Goal: Task Accomplishment & Management: Use online tool/utility

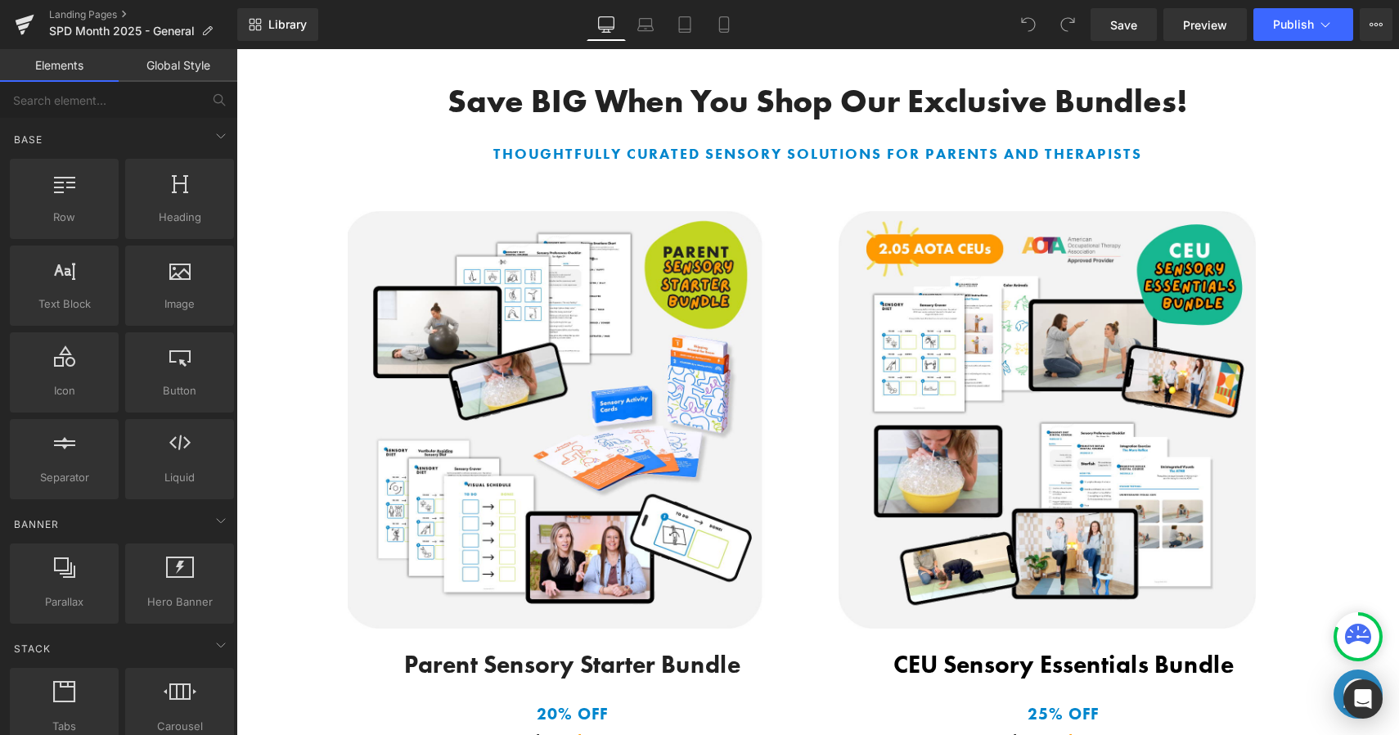
scroll to position [1702, 0]
click at [809, 104] on span "Heading" at bounding box center [809, 114] width 44 height 20
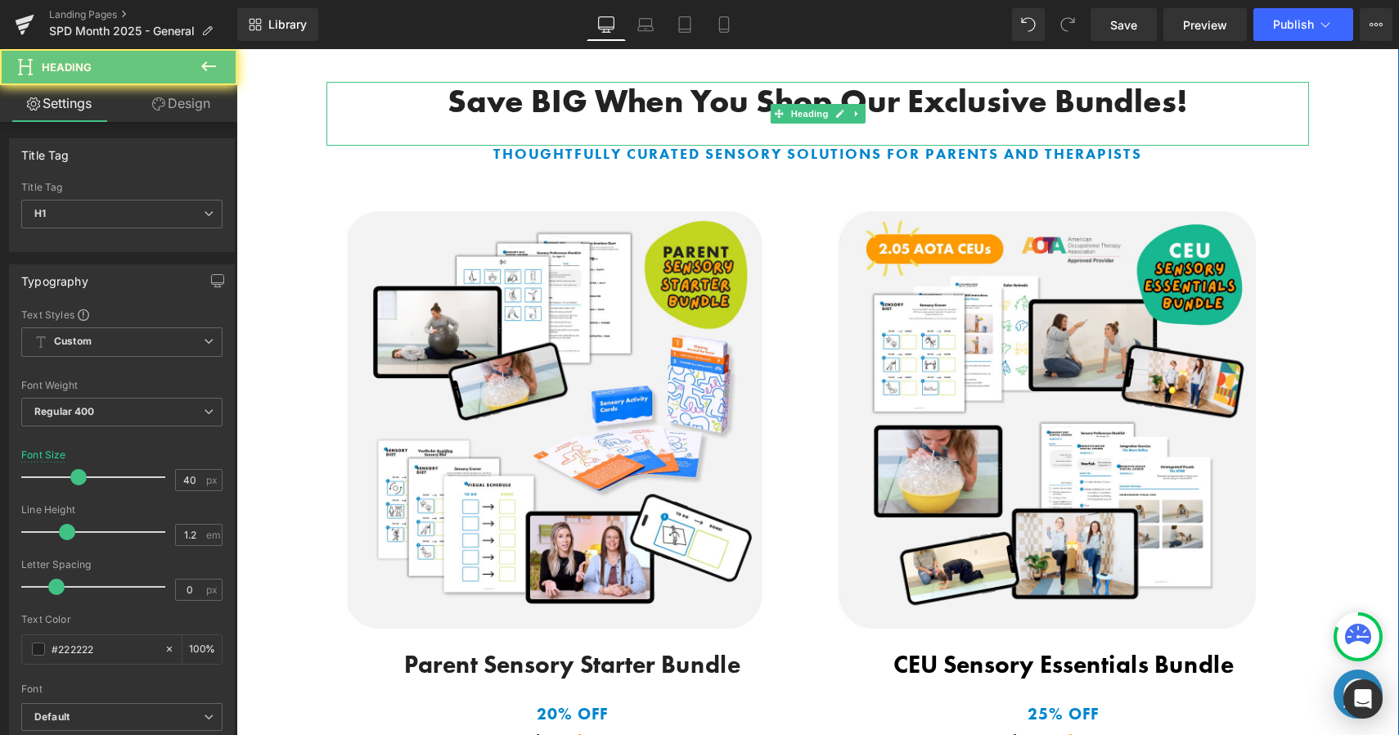
click at [702, 86] on b "Save BIG When You Shop Our Exclusive Bundles!" at bounding box center [818, 101] width 741 height 42
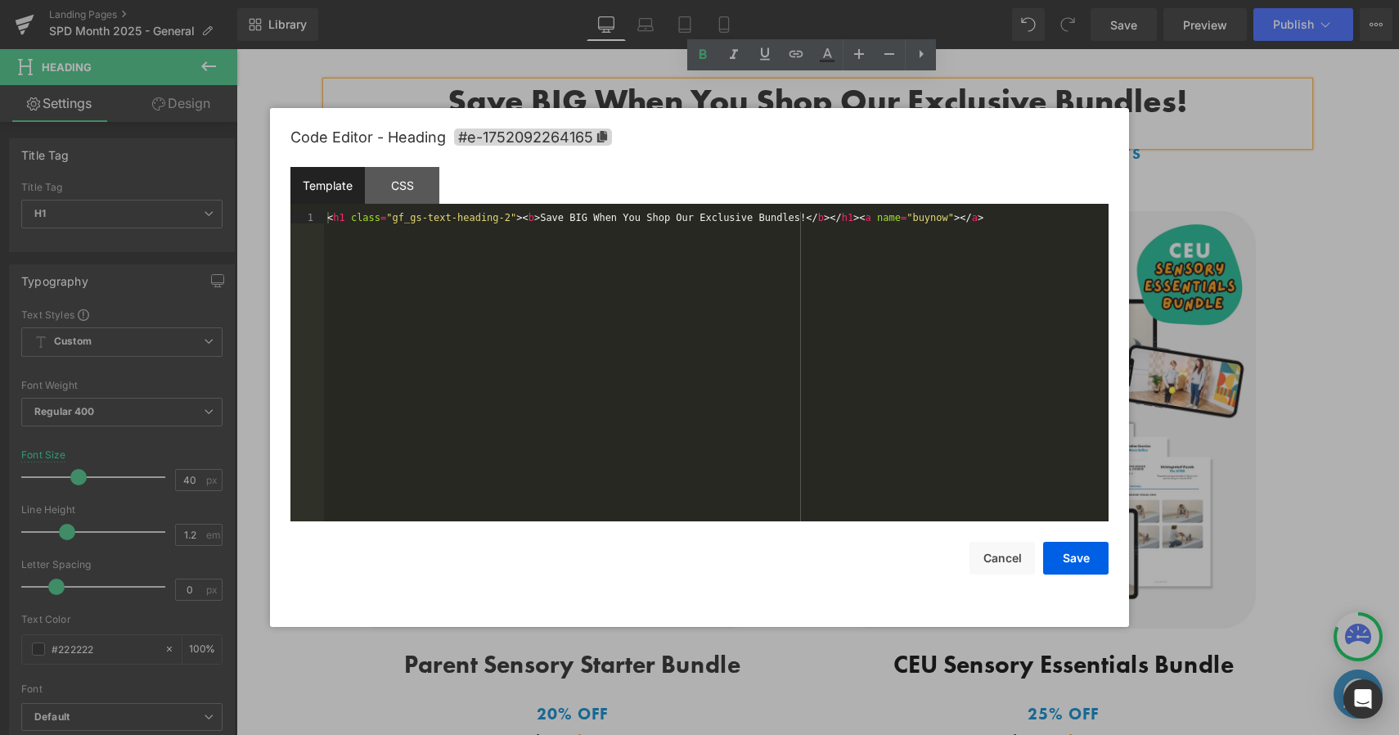
click at [694, 0] on div "Heading You are previewing how the will restyle your page. You can not edit Ele…" at bounding box center [699, 0] width 1399 height 0
click at [426, 175] on div "CSS" at bounding box center [402, 185] width 74 height 37
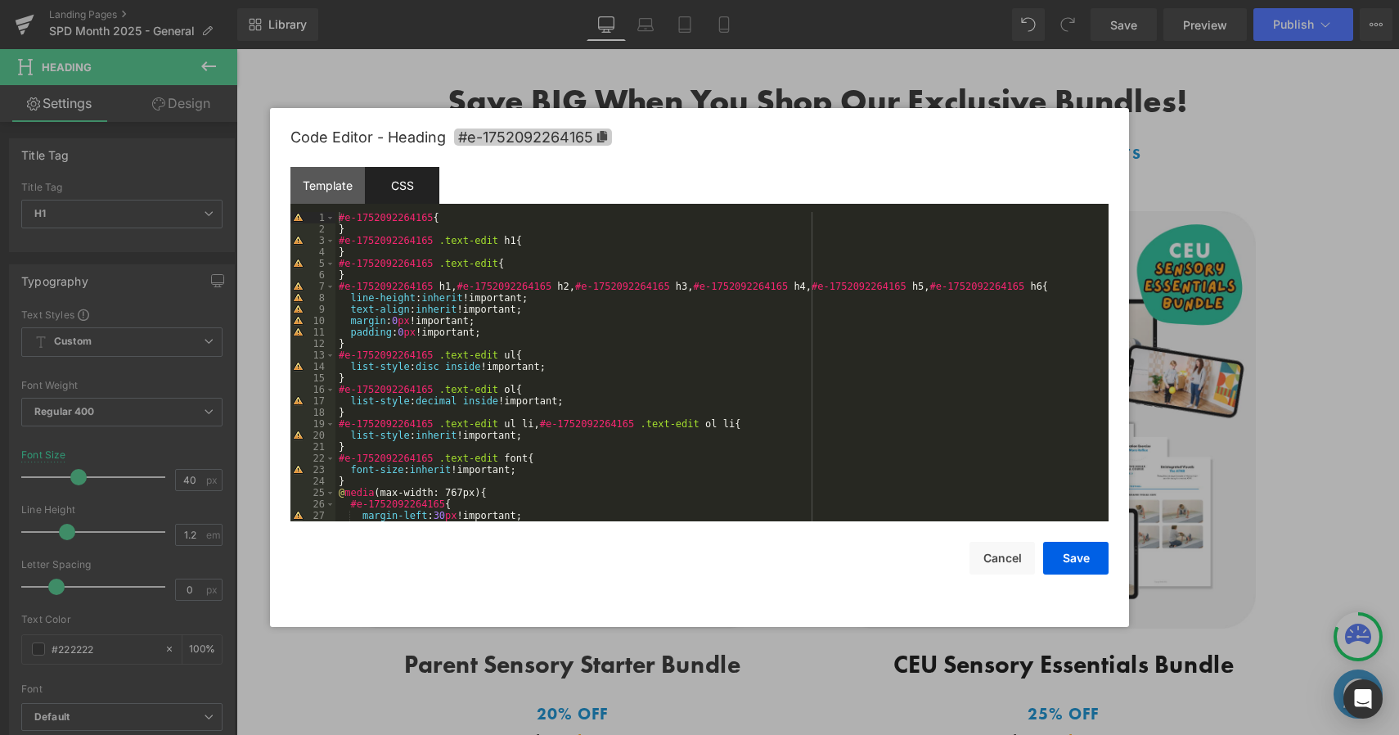
click at [603, 134] on icon at bounding box center [602, 136] width 10 height 11
click at [903, 56] on div at bounding box center [699, 367] width 1399 height 735
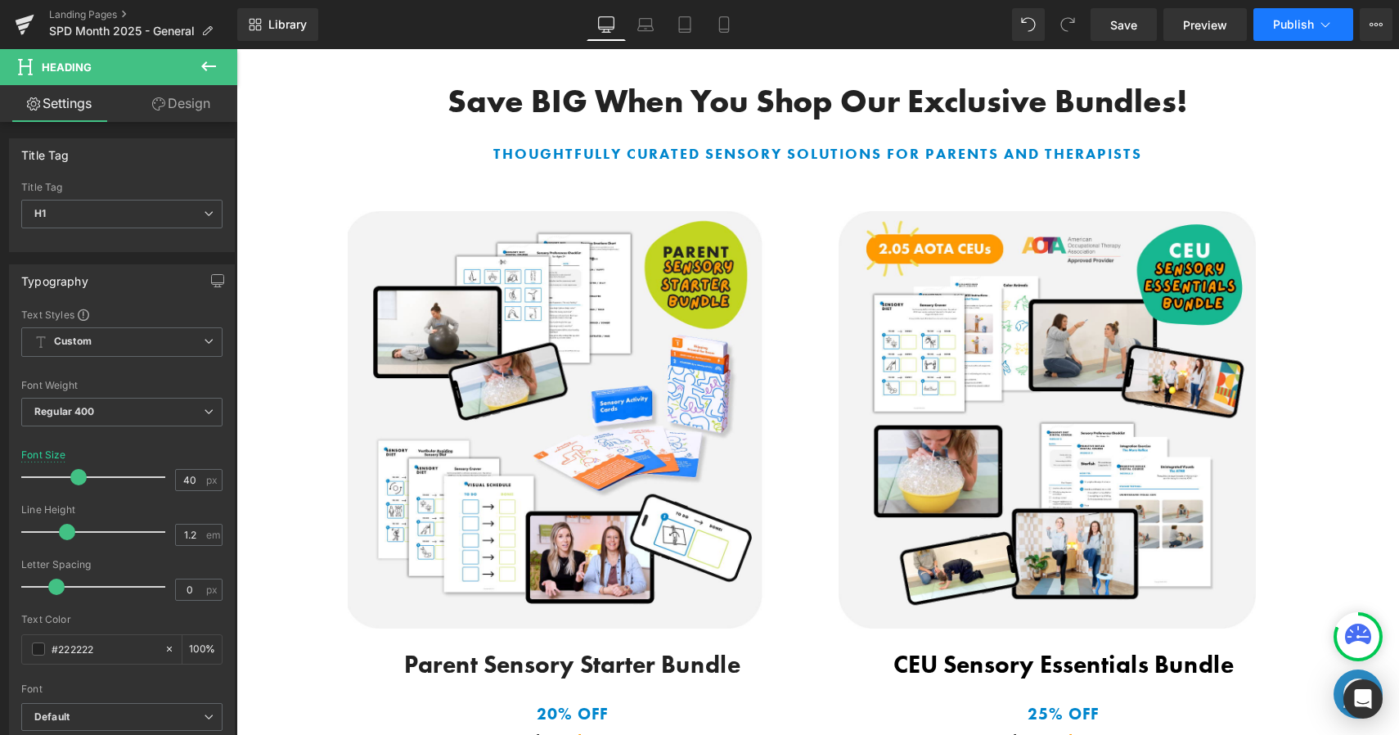
click at [1340, 29] on button "Publish" at bounding box center [1304, 24] width 100 height 33
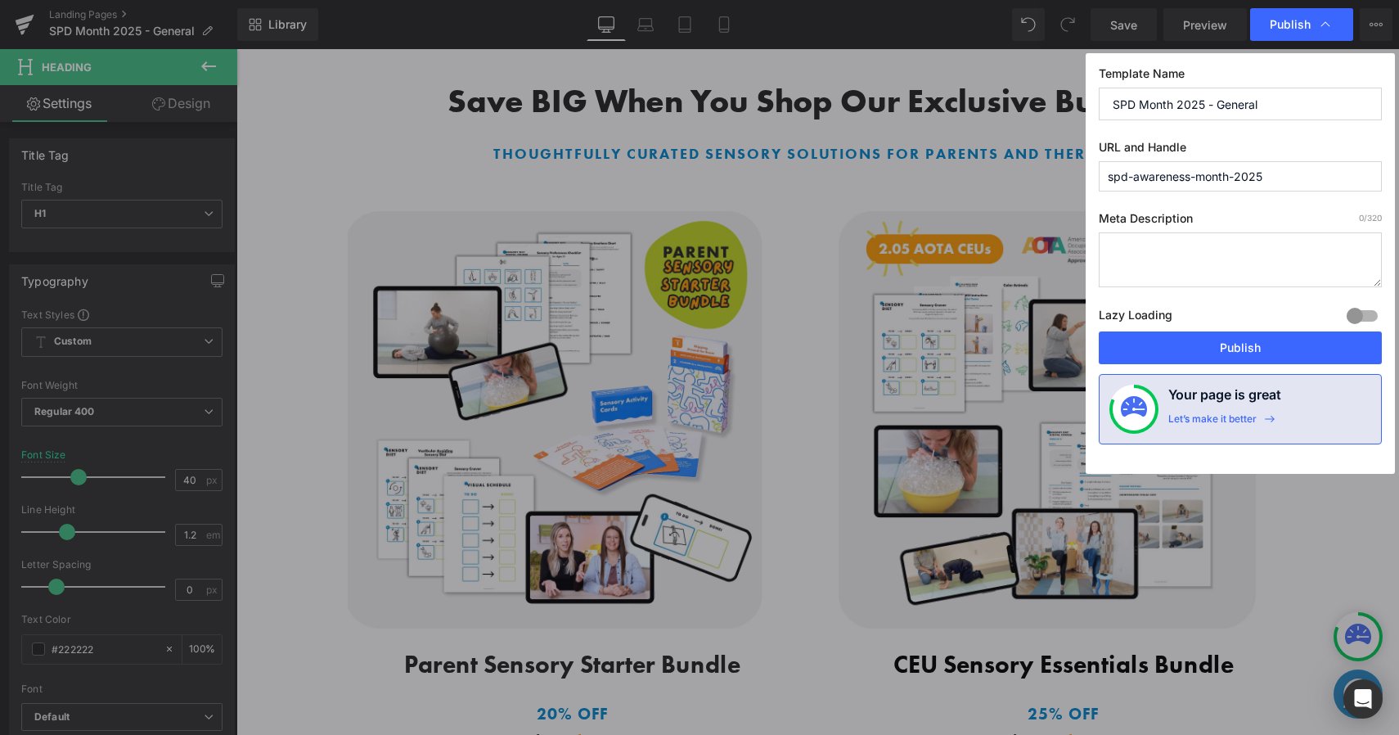
click at [1248, 171] on input "spd-awareness-month-2025" at bounding box center [1240, 176] width 283 height 30
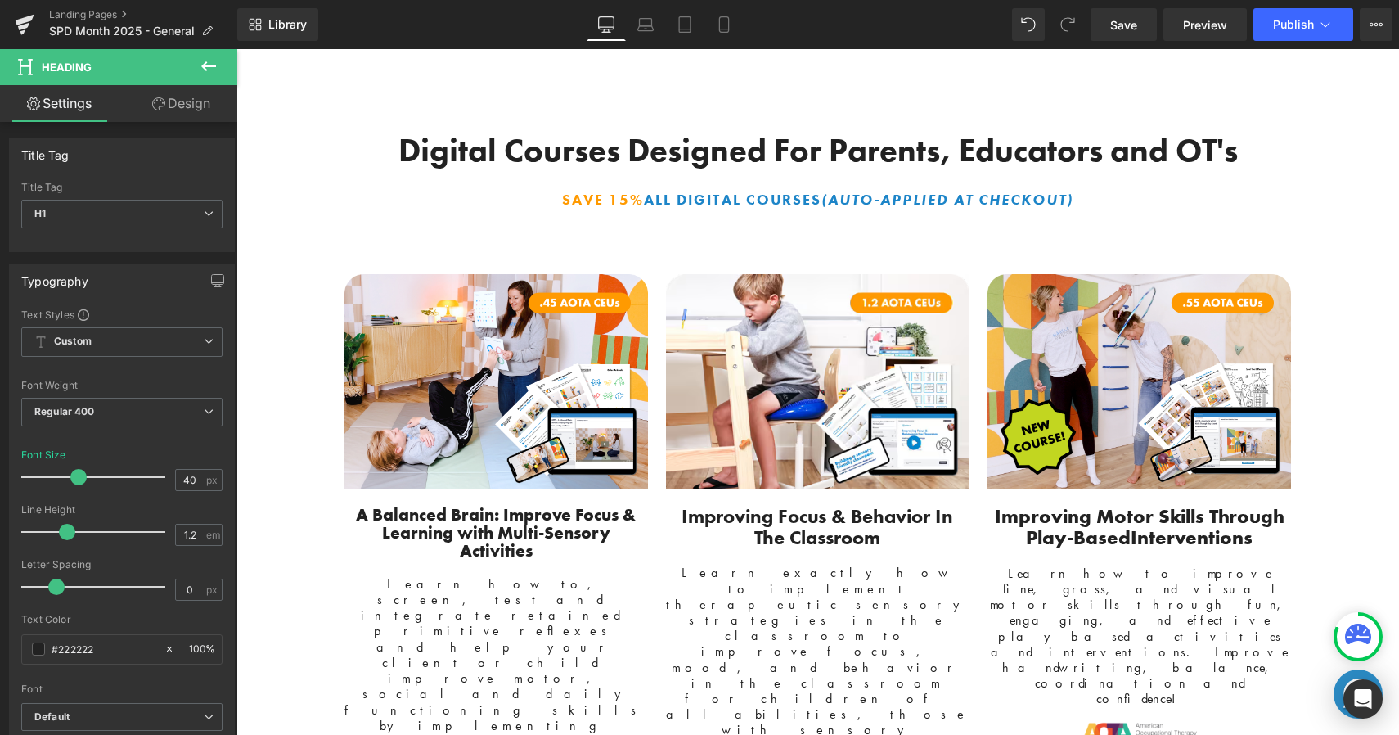
scroll to position [3320, 0]
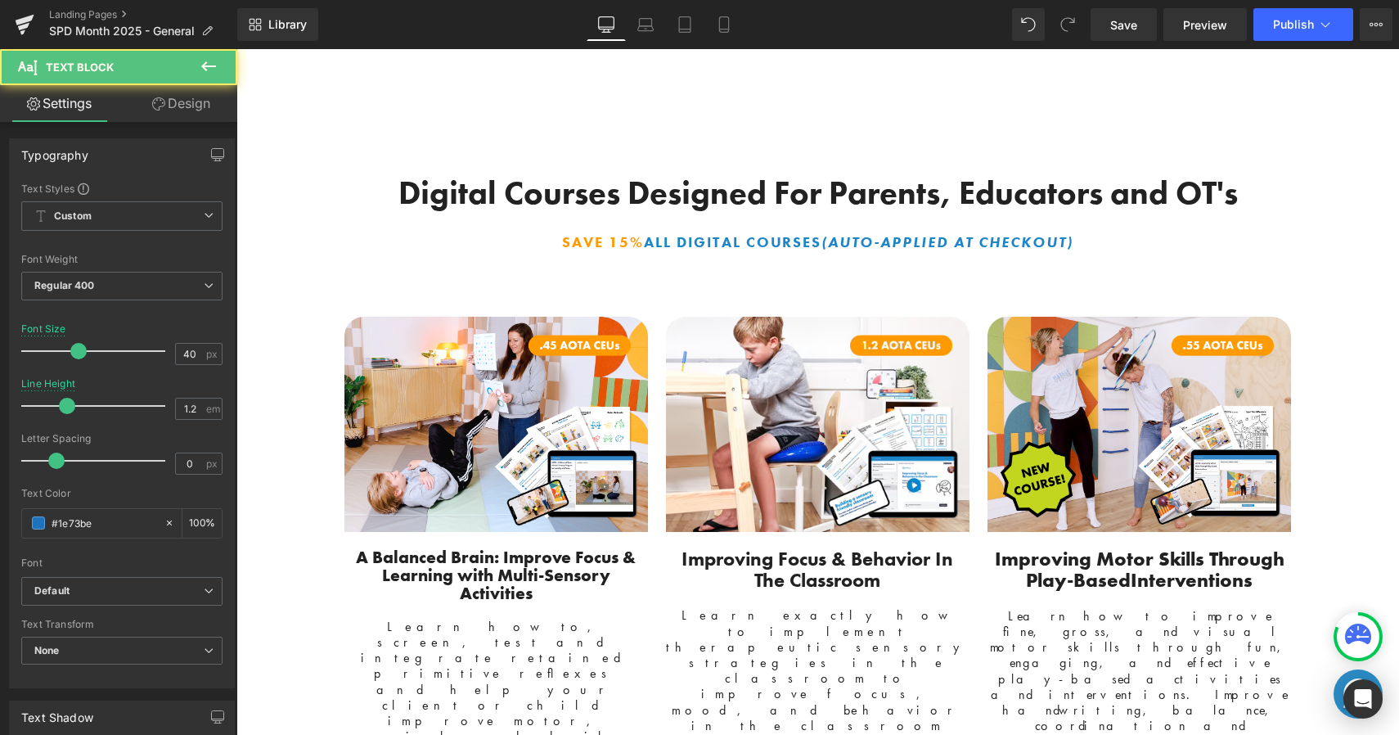
click at [852, 187] on div "Digital Courses Designed For Parents, Educators and OT's Text Block" at bounding box center [818, 203] width 1032 height 60
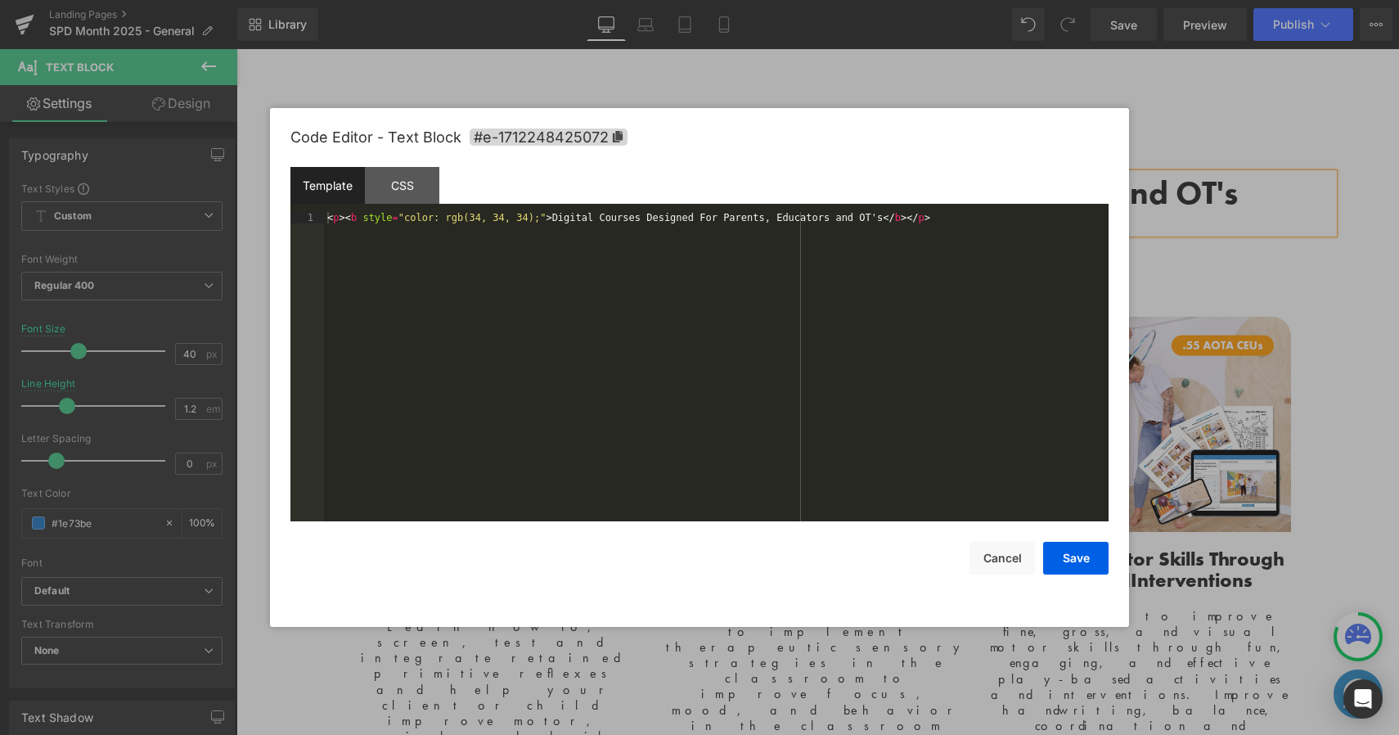
click at [858, 0] on div "Heading You are previewing how the will restyle your page. You can not edit Ele…" at bounding box center [699, 0] width 1399 height 0
click at [623, 133] on span "#e-1712248425072" at bounding box center [549, 136] width 158 height 17
click at [1315, 389] on div at bounding box center [699, 367] width 1399 height 735
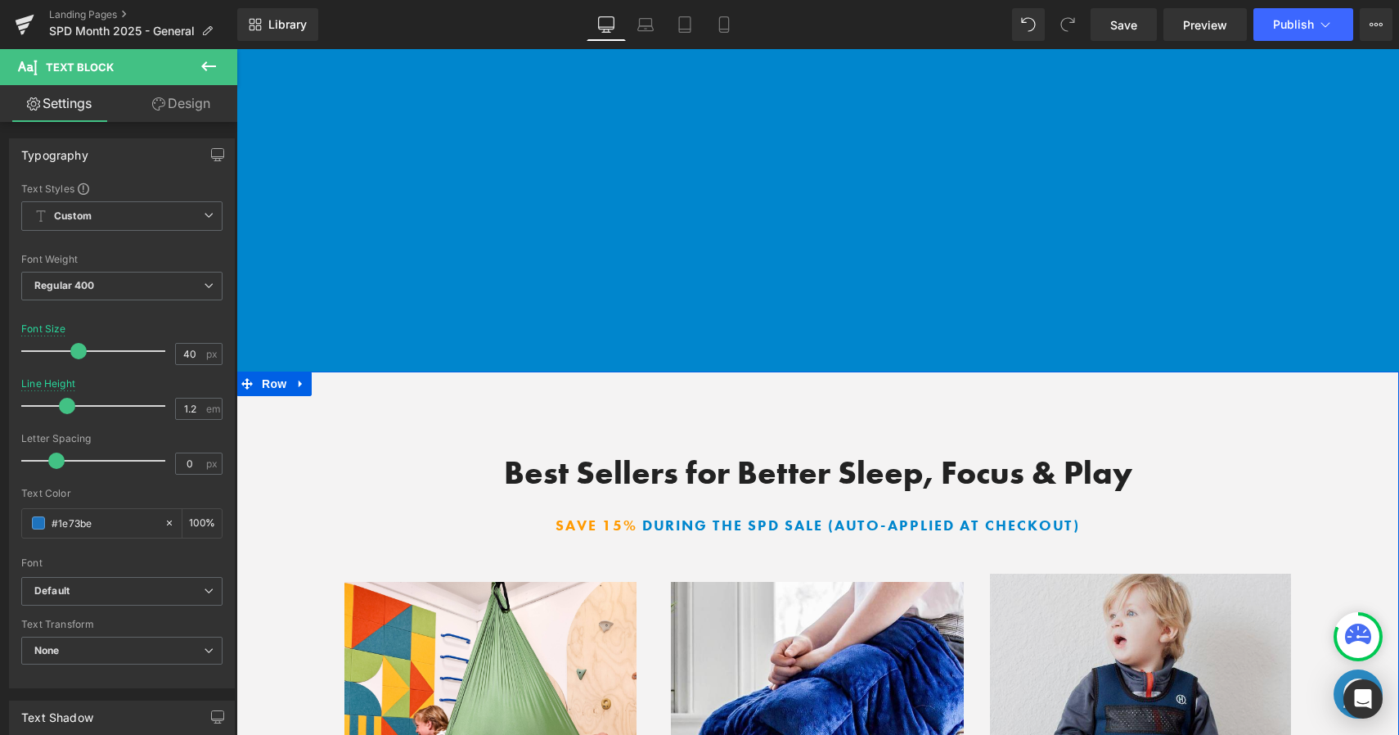
scroll to position [5986, 0]
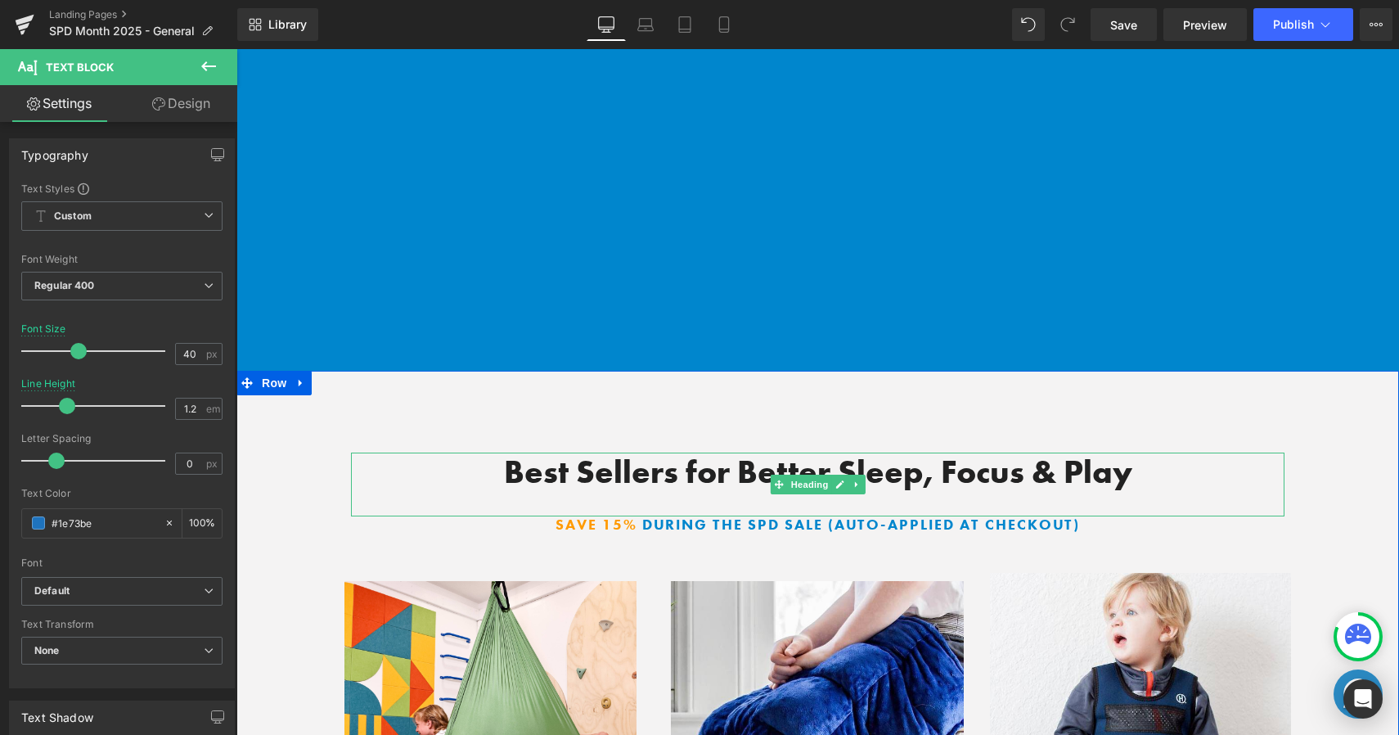
click at [914, 453] on div at bounding box center [818, 455] width 934 height 4
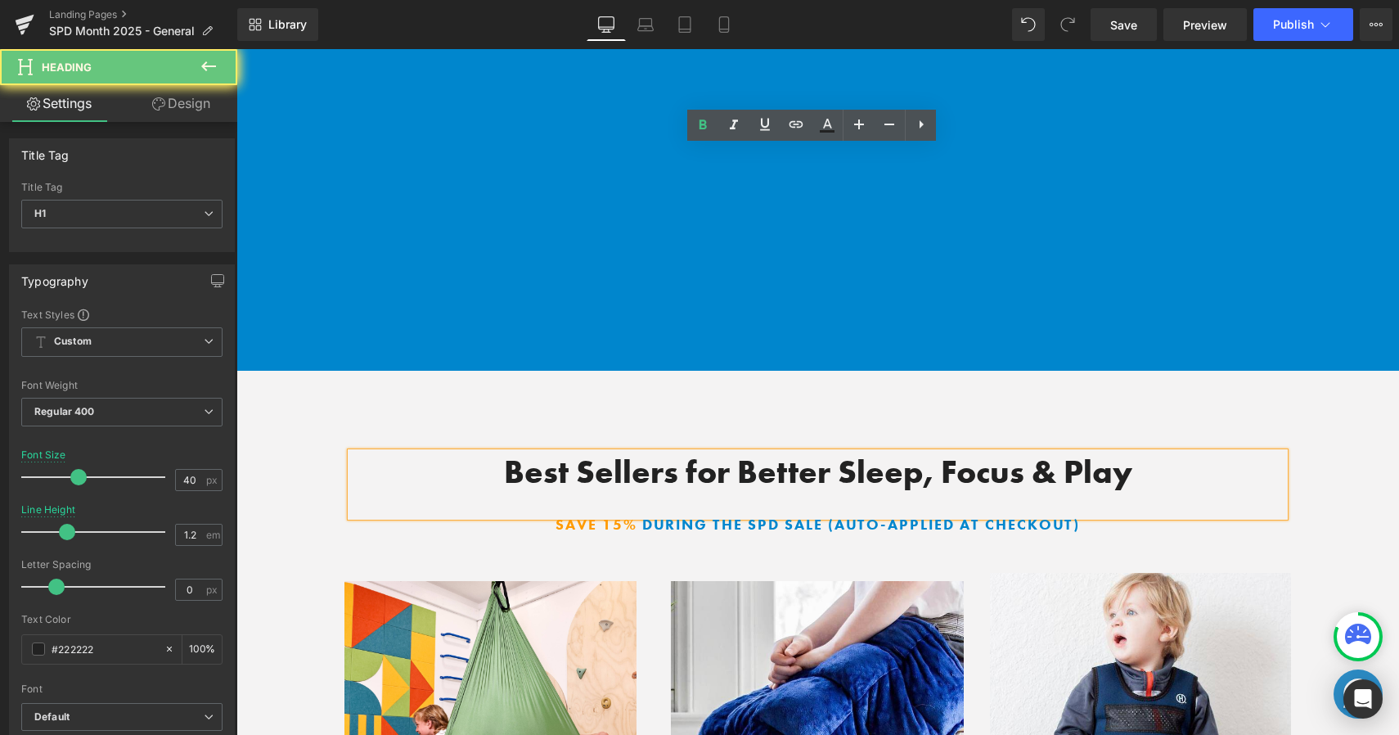
click at [903, 451] on b "Best Sellers for Better Sleep, Focus & Play" at bounding box center [818, 472] width 628 height 42
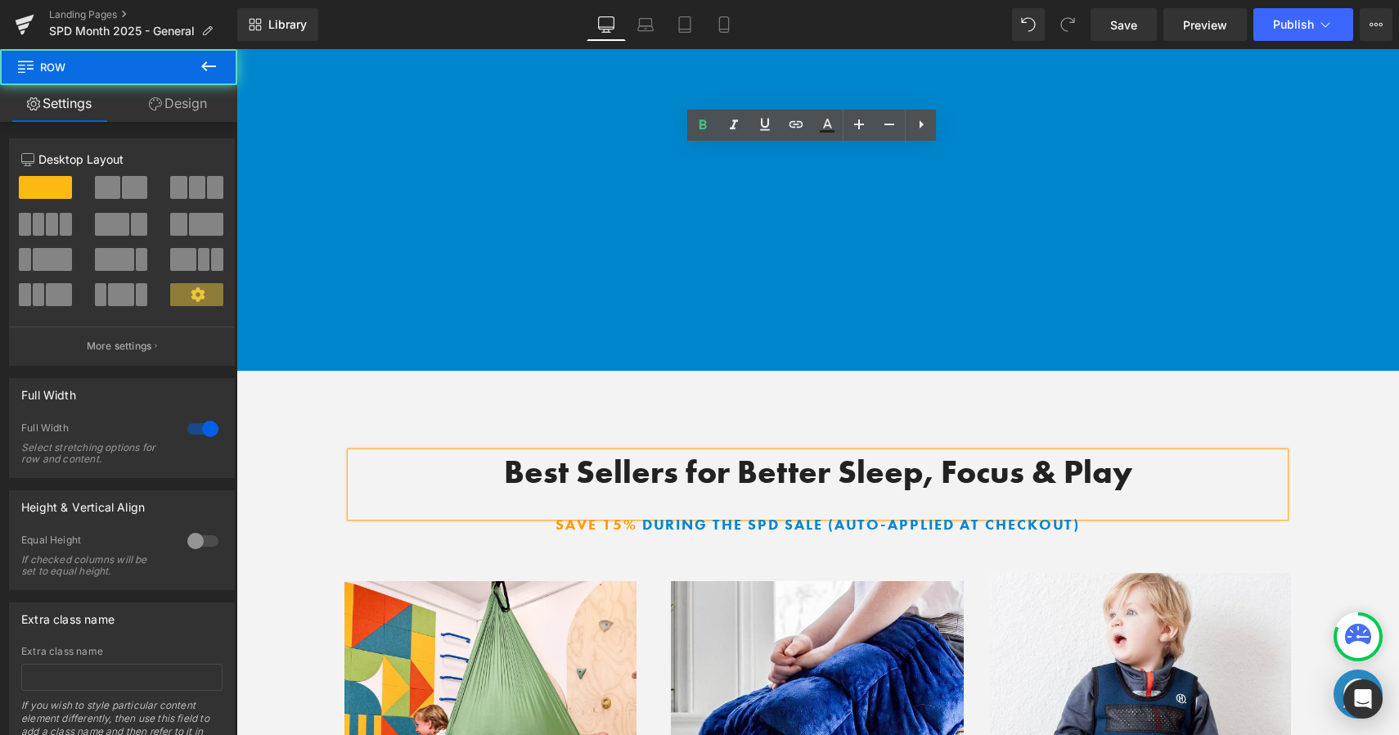
click at [1056, 371] on div "Best Sellers for Better Sleep, Focus & Play Heading SAVE 15% during the SPD SAL…" at bounding box center [817, 716] width 1163 height 691
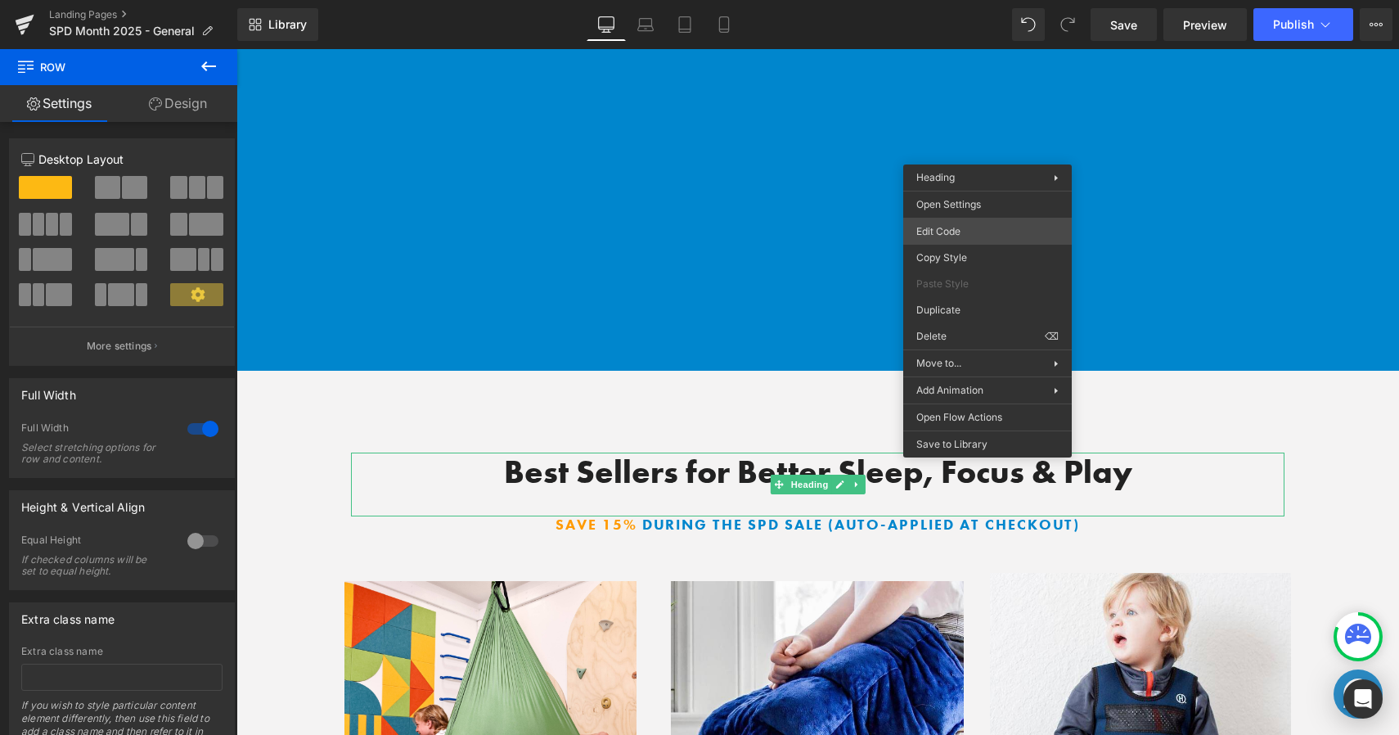
click at [978, 0] on div "Heading You are previewing how the will restyle your page. You can not edit Ele…" at bounding box center [699, 0] width 1399 height 0
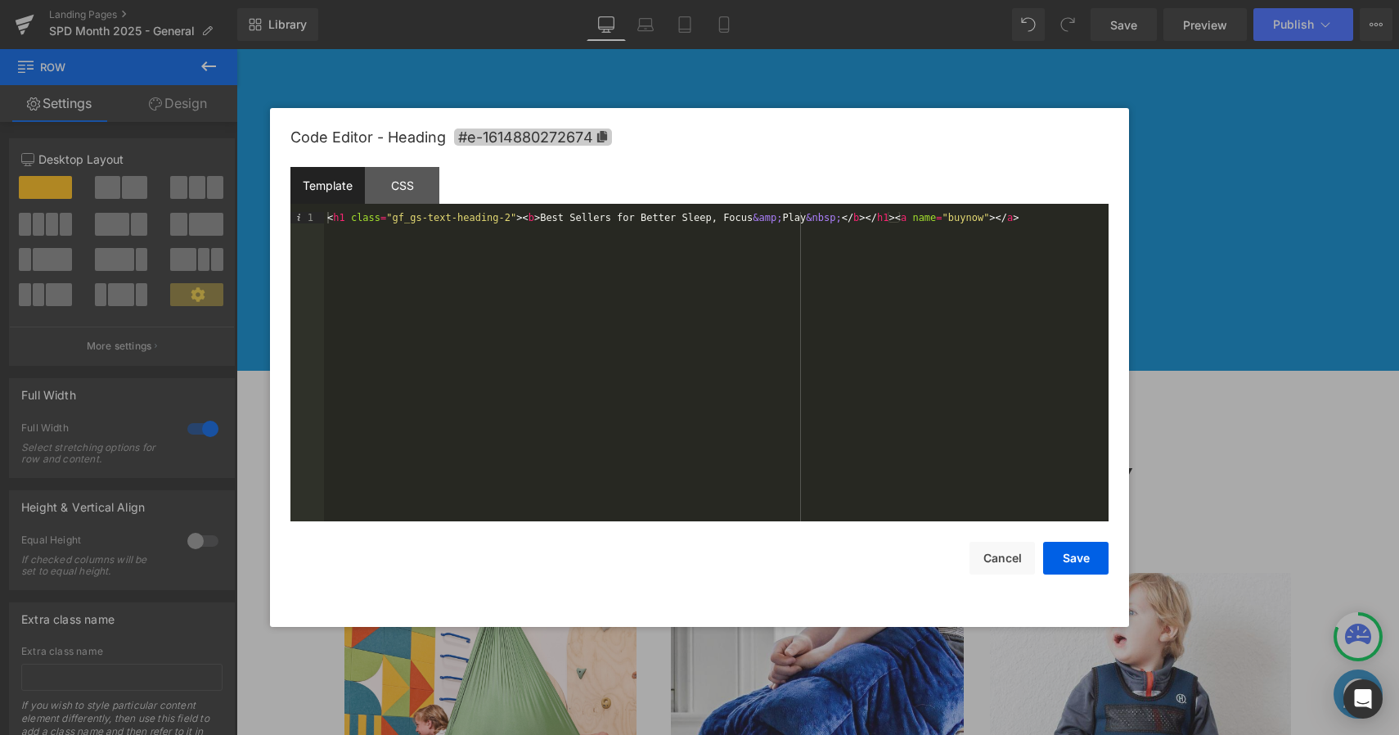
click at [601, 131] on icon at bounding box center [602, 136] width 10 height 11
click at [993, 548] on button "Cancel" at bounding box center [1002, 558] width 65 height 33
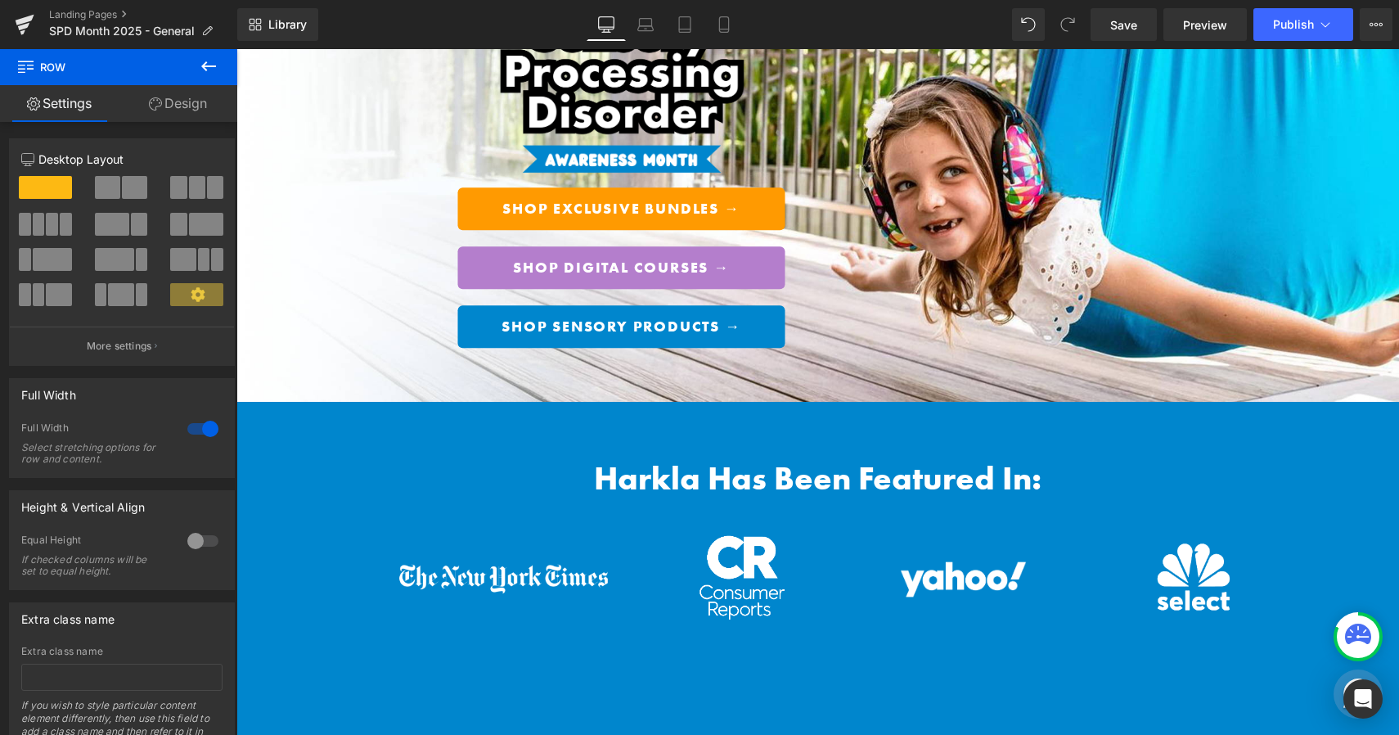
scroll to position [565, 0]
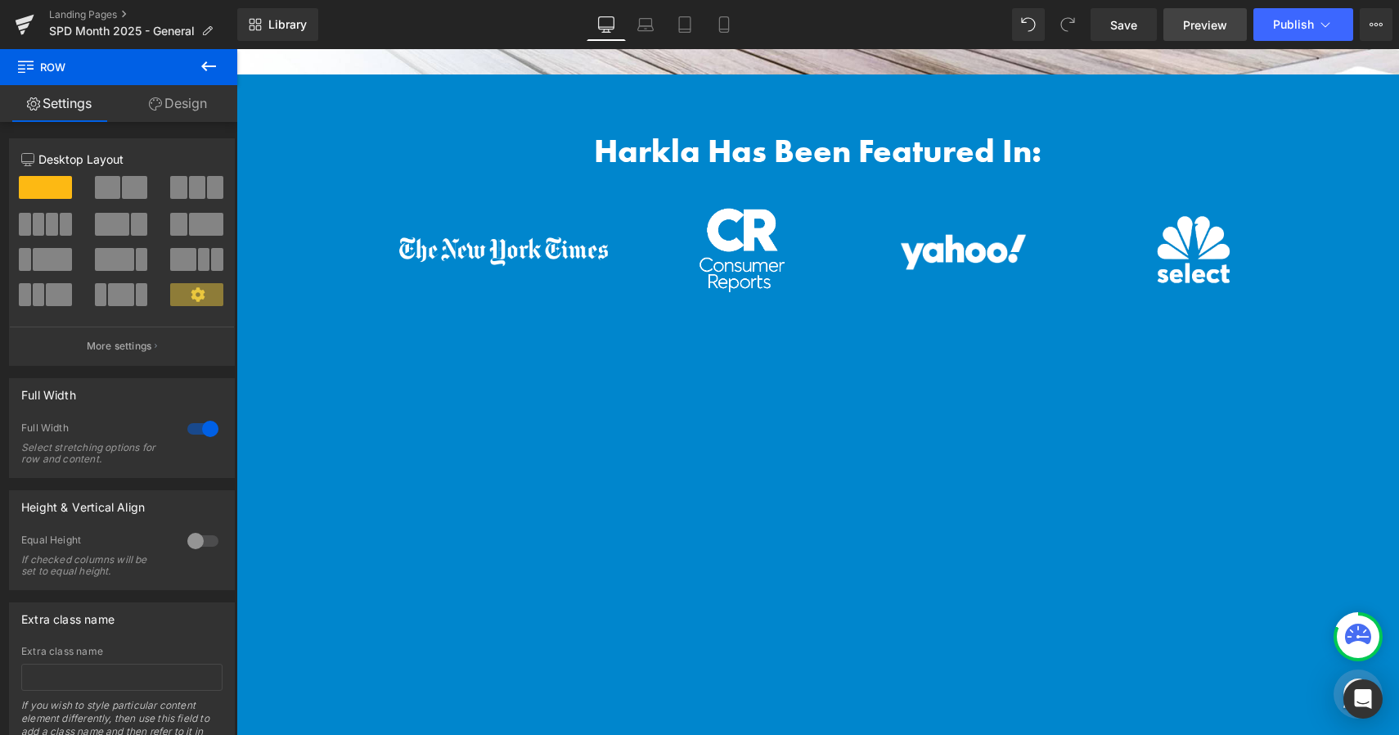
click at [1204, 15] on link "Preview" at bounding box center [1205, 24] width 83 height 33
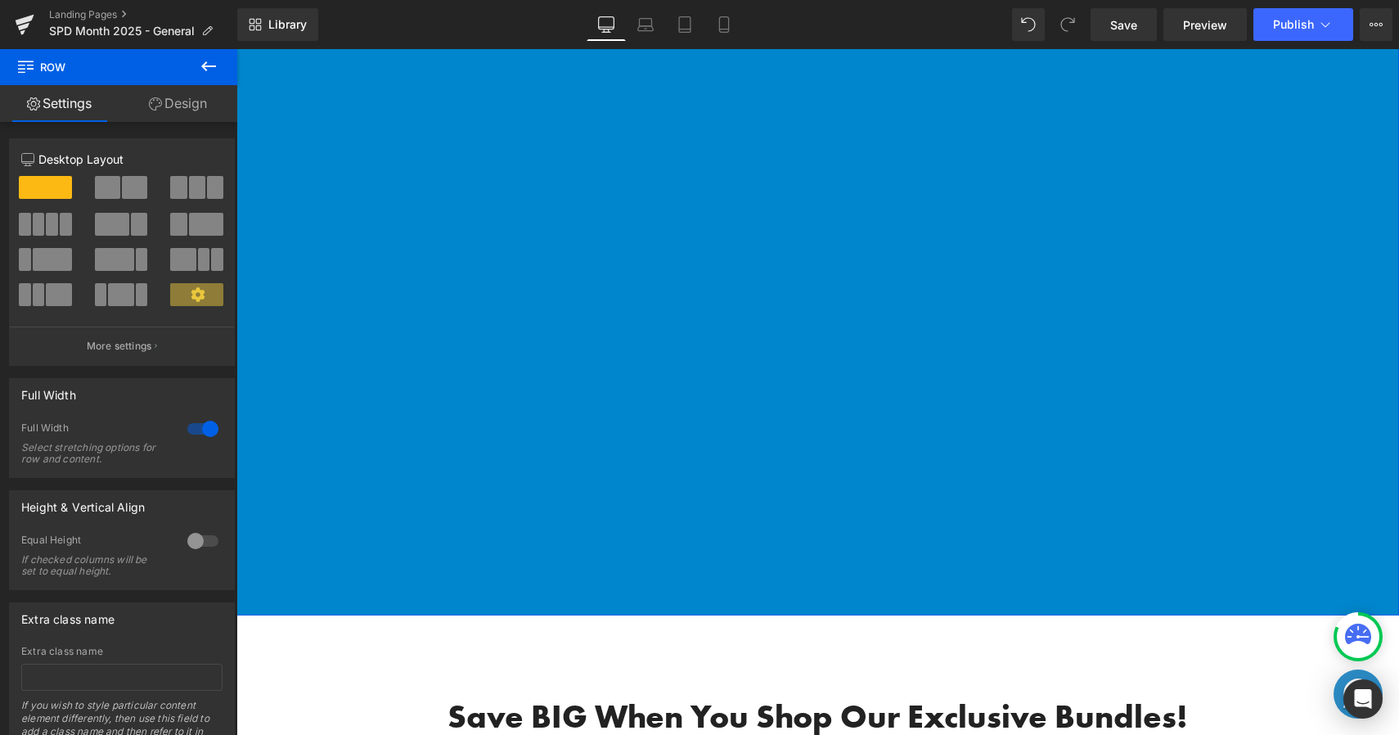
scroll to position [1088, 0]
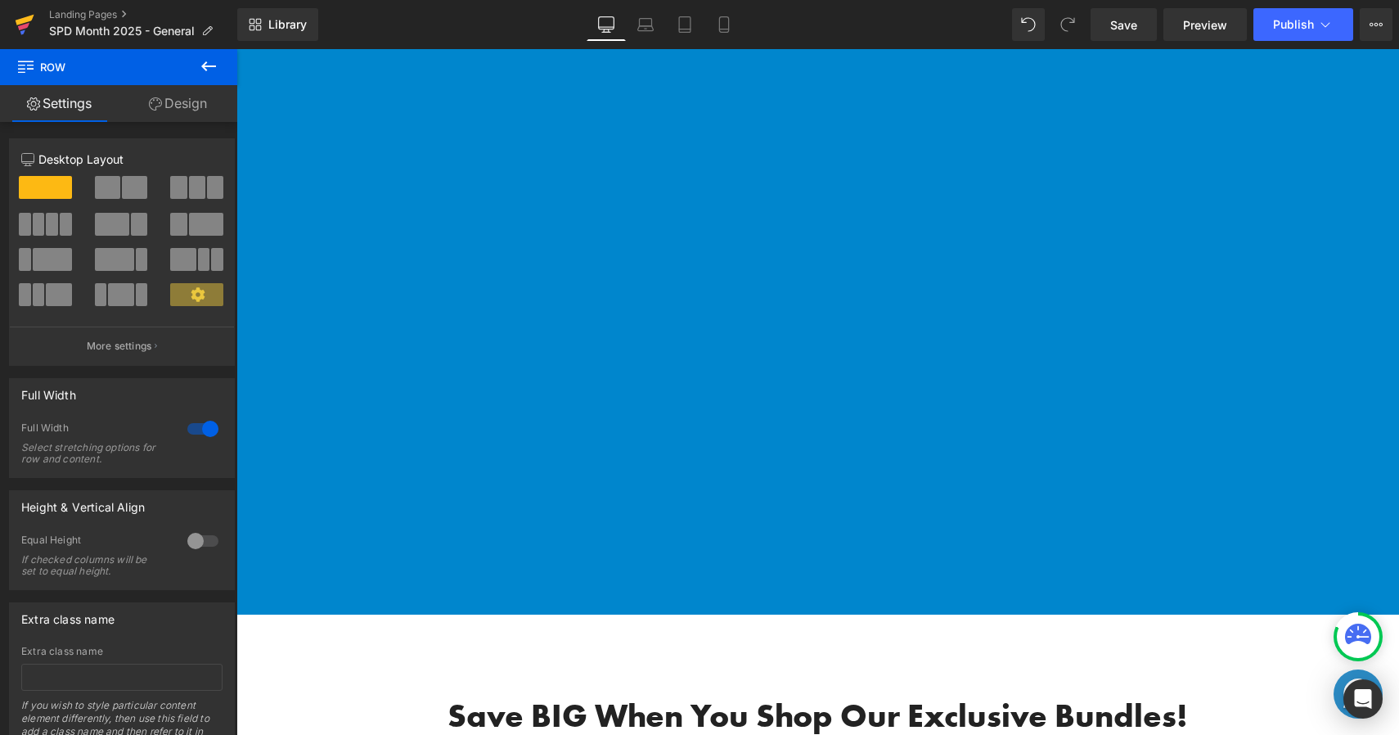
click at [19, 25] on icon at bounding box center [25, 24] width 20 height 41
click at [1140, 20] on link "Save" at bounding box center [1124, 24] width 66 height 33
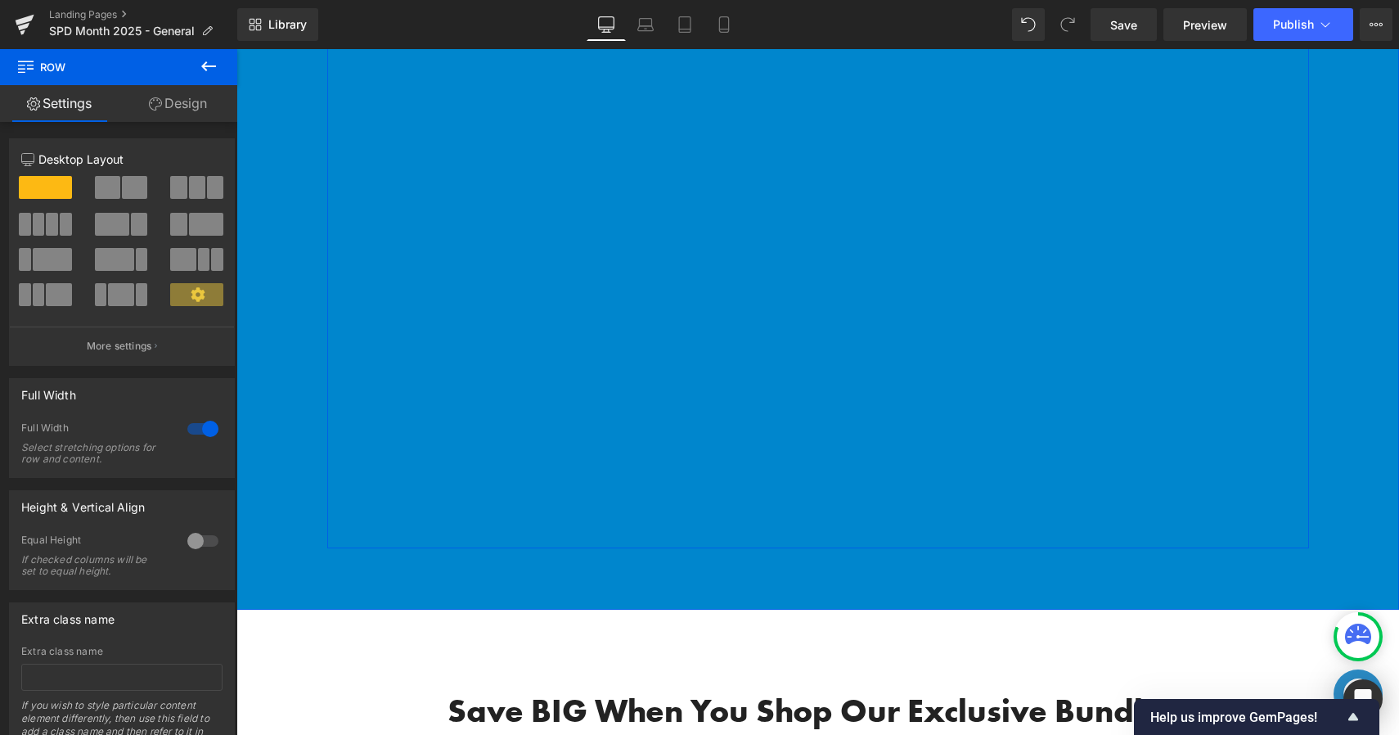
scroll to position [525, 0]
